Goal: Task Accomplishment & Management: Complete application form

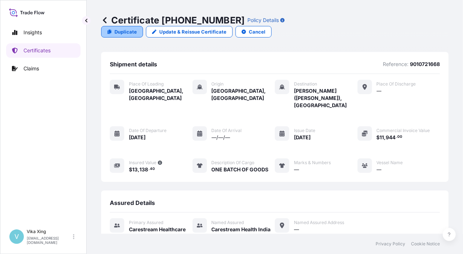
scroll to position [78, 0]
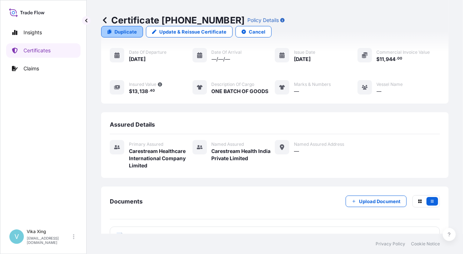
click at [137, 28] on p "Duplicate" at bounding box center [125, 31] width 22 height 7
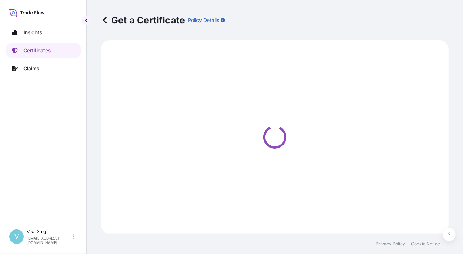
select select "Road / [GEOGRAPHIC_DATA]"
select select "Ocean Vessel"
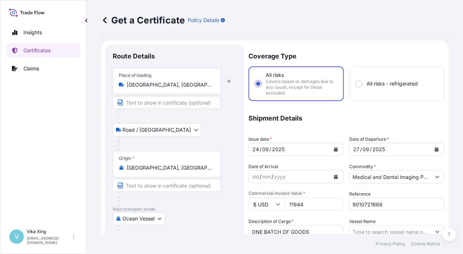
select select "32191"
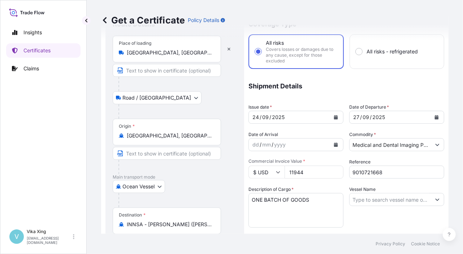
scroll to position [108, 0]
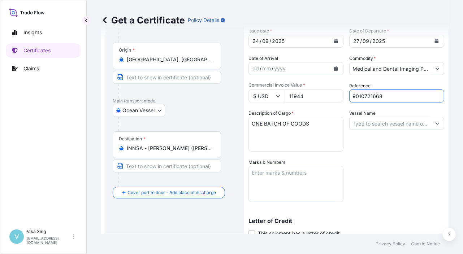
drag, startPoint x: 393, startPoint y: 95, endPoint x: 314, endPoint y: 87, distance: 80.2
click at [314, 87] on div "Coverage Type All risks Covers losses or damages due to any cause, except for t…" at bounding box center [346, 126] width 196 height 380
paste input "74"
type input "9010721674"
drag, startPoint x: 312, startPoint y: 96, endPoint x: 260, endPoint y: 93, distance: 52.8
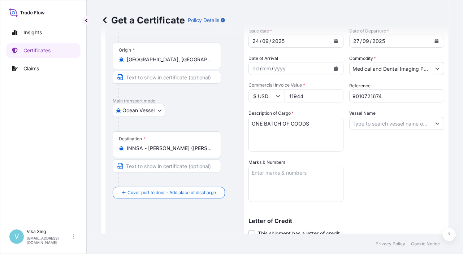
click at [260, 93] on div "$ USD 11944" at bounding box center [295, 96] width 95 height 13
paste input "91478.16"
type input "91478.16"
click at [369, 152] on div "Coverage Type All risks Covers losses or damages due to any cause, except for t…" at bounding box center [346, 126] width 196 height 380
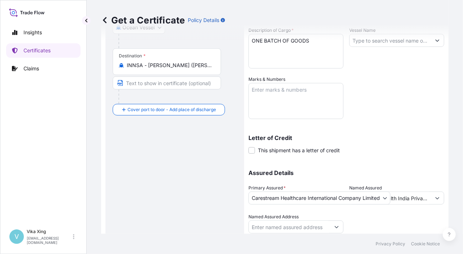
scroll to position [215, 0]
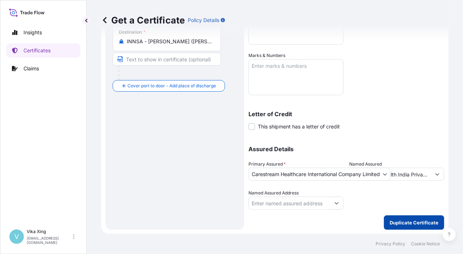
click at [407, 221] on p "Duplicate Certificate" at bounding box center [414, 222] width 49 height 7
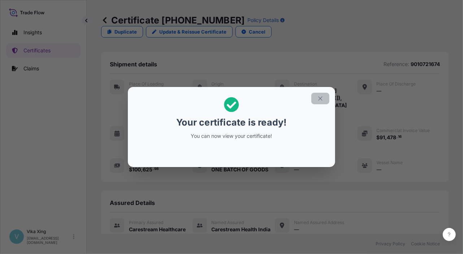
click at [321, 100] on icon "button" at bounding box center [320, 98] width 6 height 6
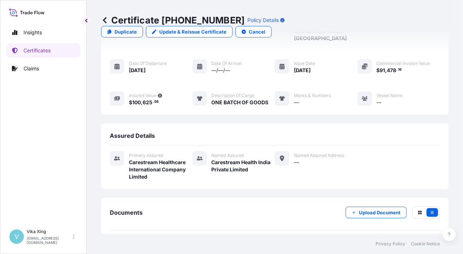
scroll to position [78, 0]
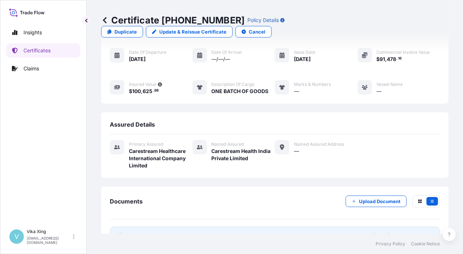
click at [143, 232] on span "Certificate" at bounding box center [142, 235] width 26 height 7
